Goal: Transaction & Acquisition: Subscribe to service/newsletter

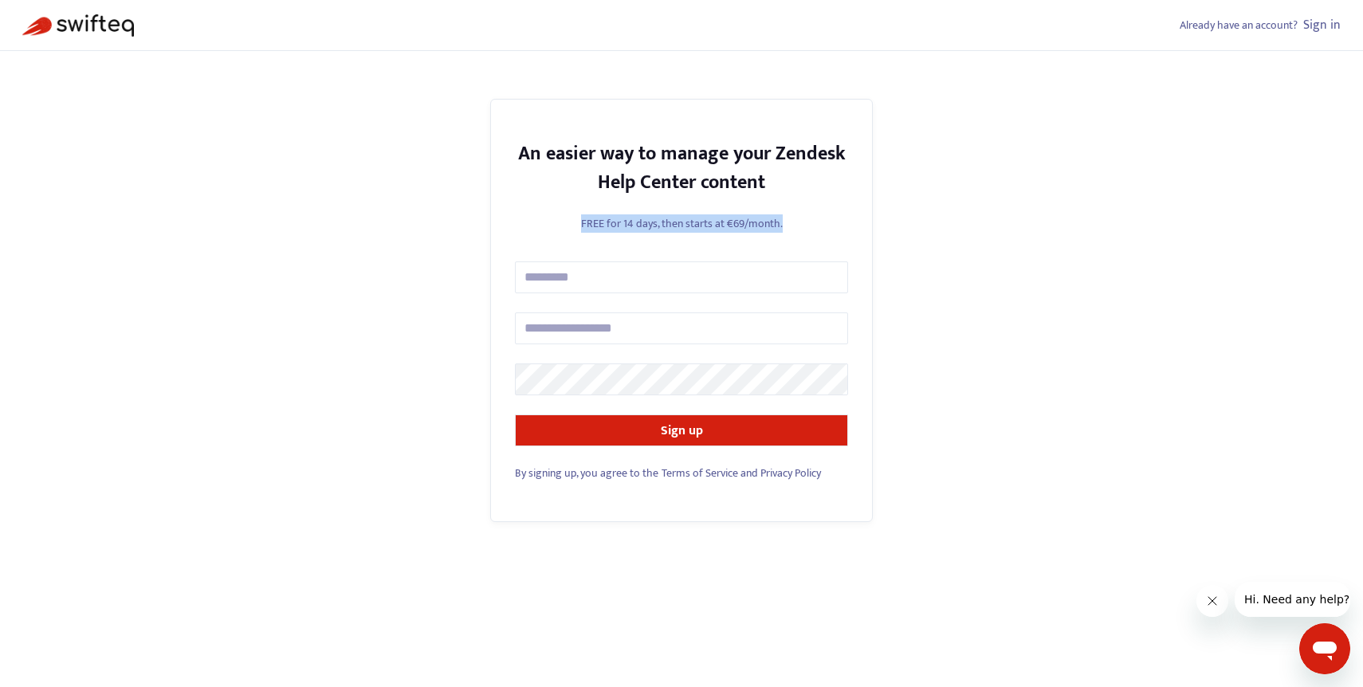
drag, startPoint x: 798, startPoint y: 218, endPoint x: 534, endPoint y: 222, distance: 263.9
click at [534, 222] on p "FREE for 14 days, then starts at €69/month." at bounding box center [681, 223] width 333 height 17
drag, startPoint x: 534, startPoint y: 222, endPoint x: 800, endPoint y: 222, distance: 265.5
click at [800, 222] on p "FREE for 14 days, then starts at €69/month." at bounding box center [681, 223] width 333 height 17
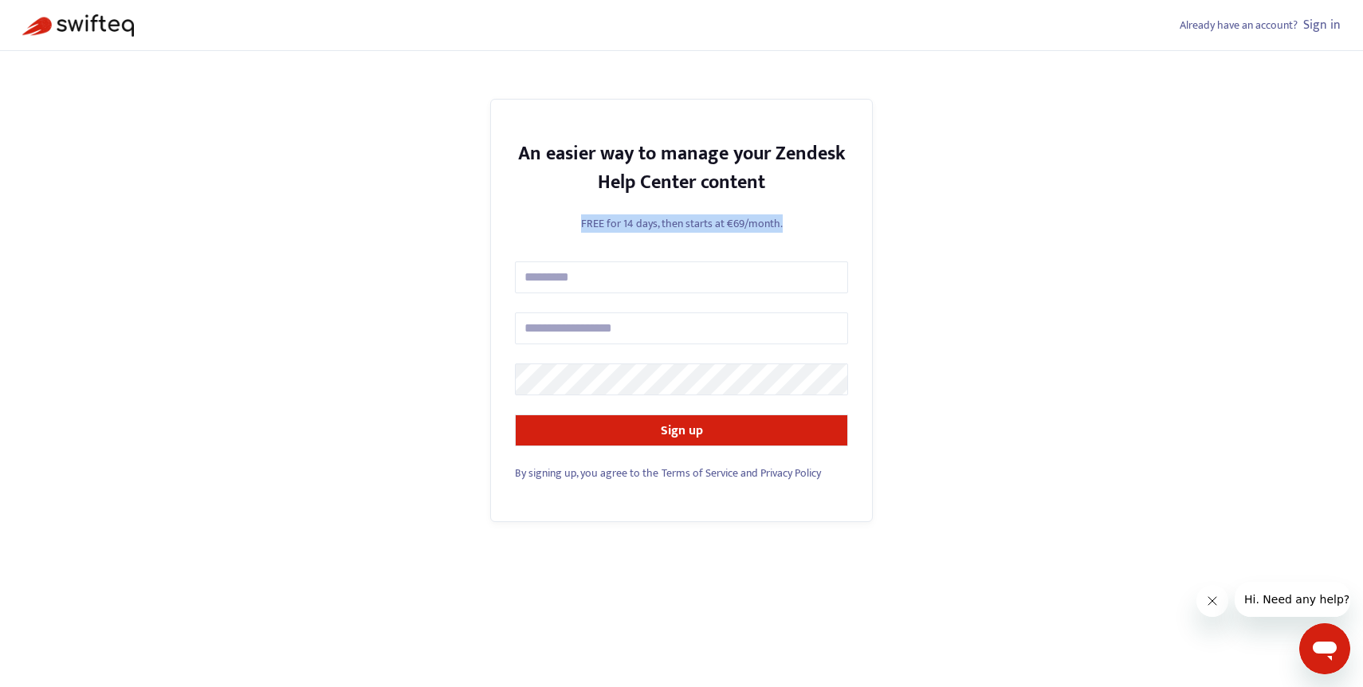
click at [800, 222] on p "FREE for 14 days, then starts at €69/month." at bounding box center [681, 223] width 333 height 17
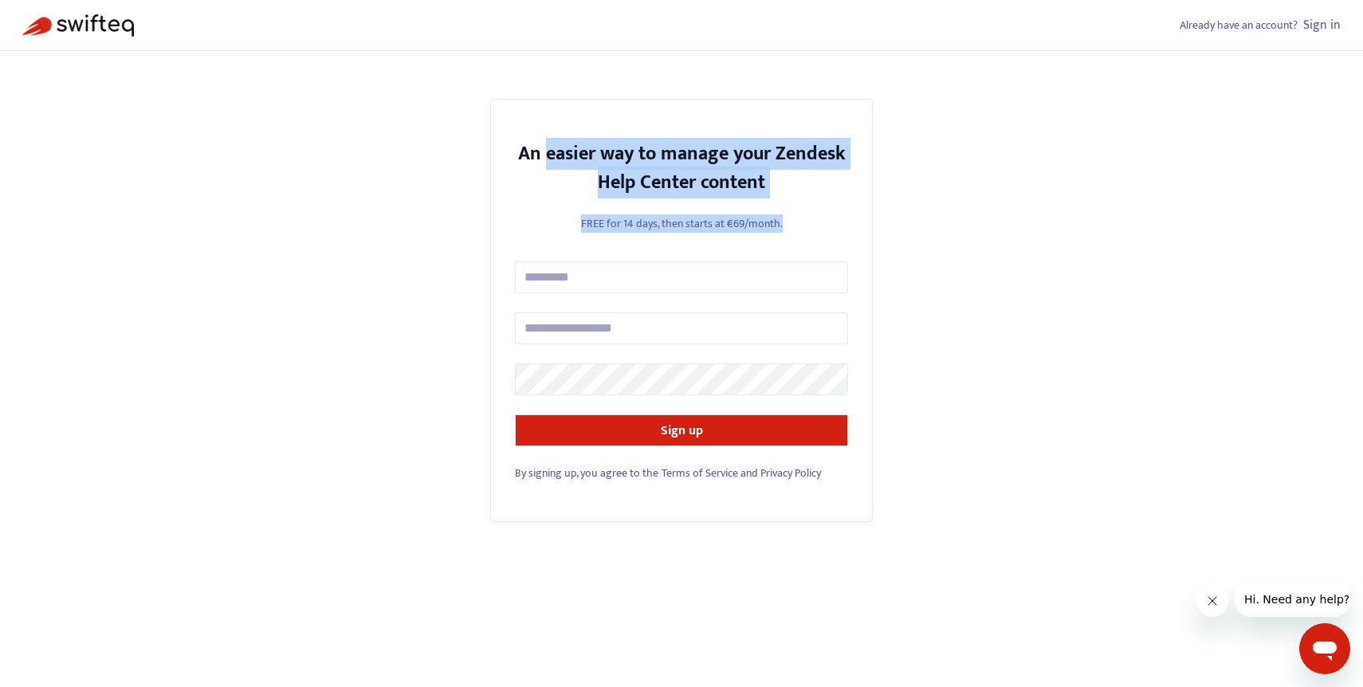
drag, startPoint x: 800, startPoint y: 221, endPoint x: 561, endPoint y: 162, distance: 246.4
click at [561, 162] on div "An easier way to manage your Zendesk Help Center content FREE for 14 days, then…" at bounding box center [681, 310] width 383 height 423
click at [561, 162] on strong "An easier way to manage your Zendesk Help Center content" at bounding box center [682, 168] width 328 height 61
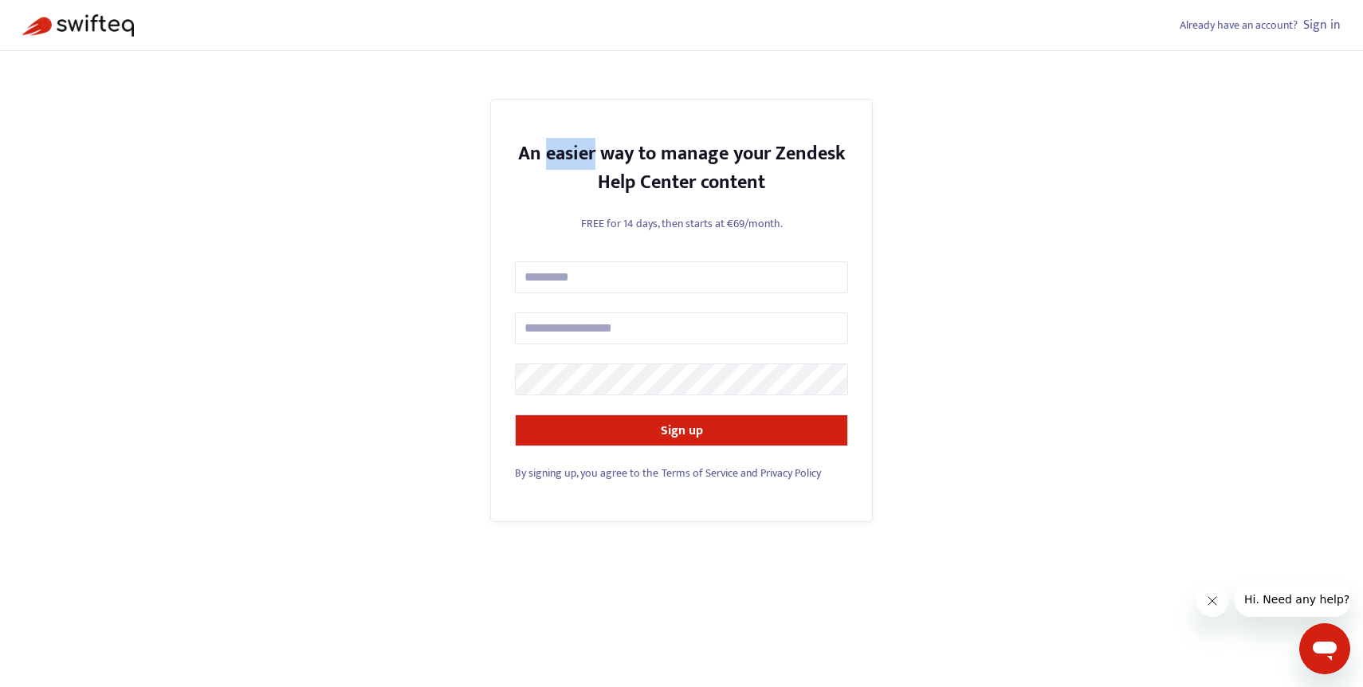
click at [561, 162] on strong "An easier way to manage your Zendesk Help Center content" at bounding box center [682, 168] width 328 height 61
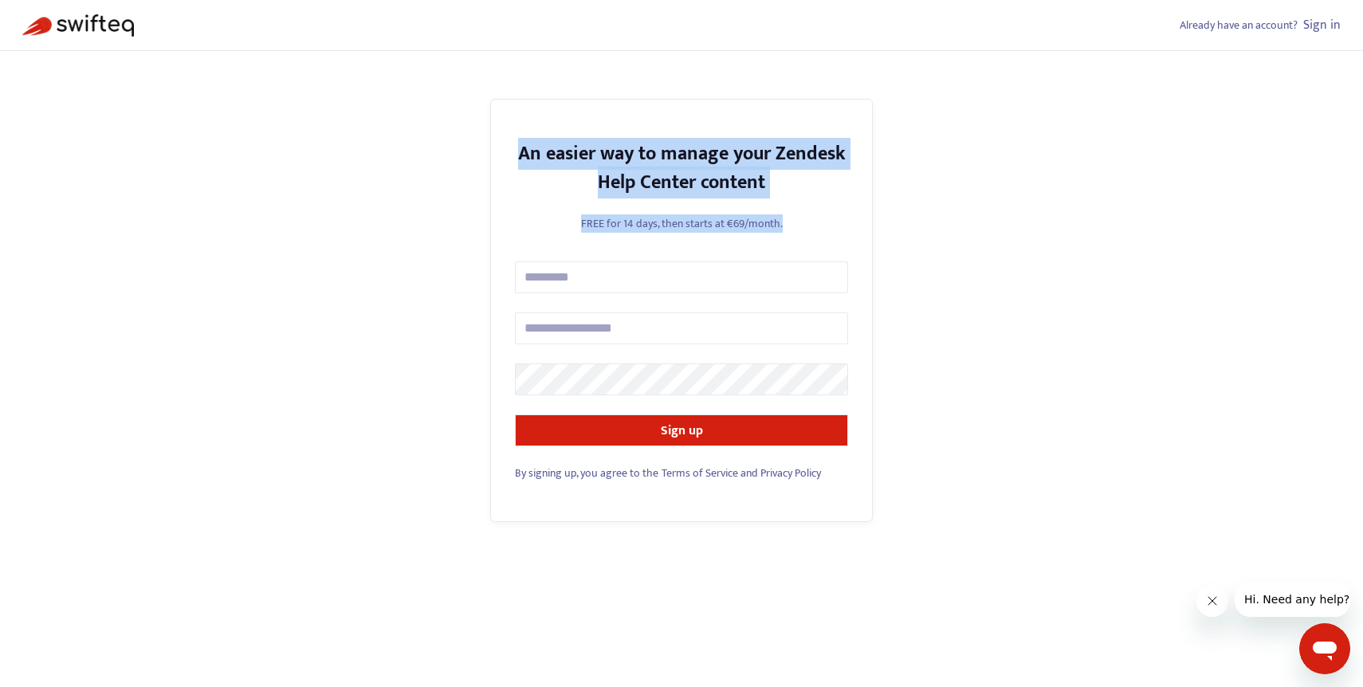
drag, startPoint x: 561, startPoint y: 162, endPoint x: 782, endPoint y: 230, distance: 232.0
click at [782, 230] on div "An easier way to manage your Zendesk Help Center content FREE for 14 days, then…" at bounding box center [681, 310] width 383 height 423
click at [782, 230] on p "FREE for 14 days, then starts at €69/month." at bounding box center [681, 223] width 333 height 17
drag, startPoint x: 782, startPoint y: 230, endPoint x: 498, endPoint y: 136, distance: 300.0
click at [498, 136] on div "An easier way to manage your Zendesk Help Center content FREE for 14 days, then…" at bounding box center [681, 310] width 383 height 423
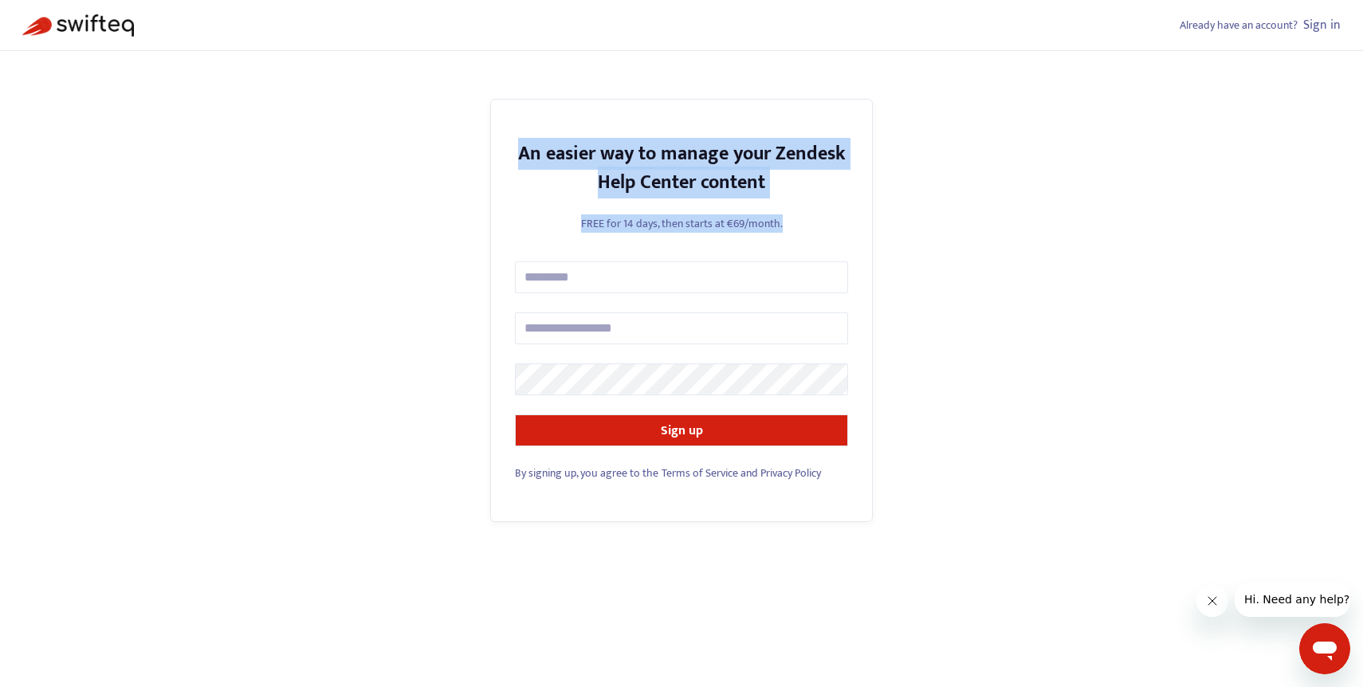
click at [498, 136] on div "An easier way to manage your Zendesk Help Center content FREE for 14 days, then…" at bounding box center [681, 310] width 383 height 423
drag, startPoint x: 498, startPoint y: 136, endPoint x: 802, endPoint y: 214, distance: 314.6
click at [803, 214] on div "An easier way to manage your Zendesk Help Center content FREE for 14 days, then…" at bounding box center [681, 310] width 383 height 423
click at [802, 214] on div "An easier way to manage your Zendesk Help Center content FREE for 14 days, then…" at bounding box center [681, 310] width 383 height 423
